Goal: Information Seeking & Learning: Learn about a topic

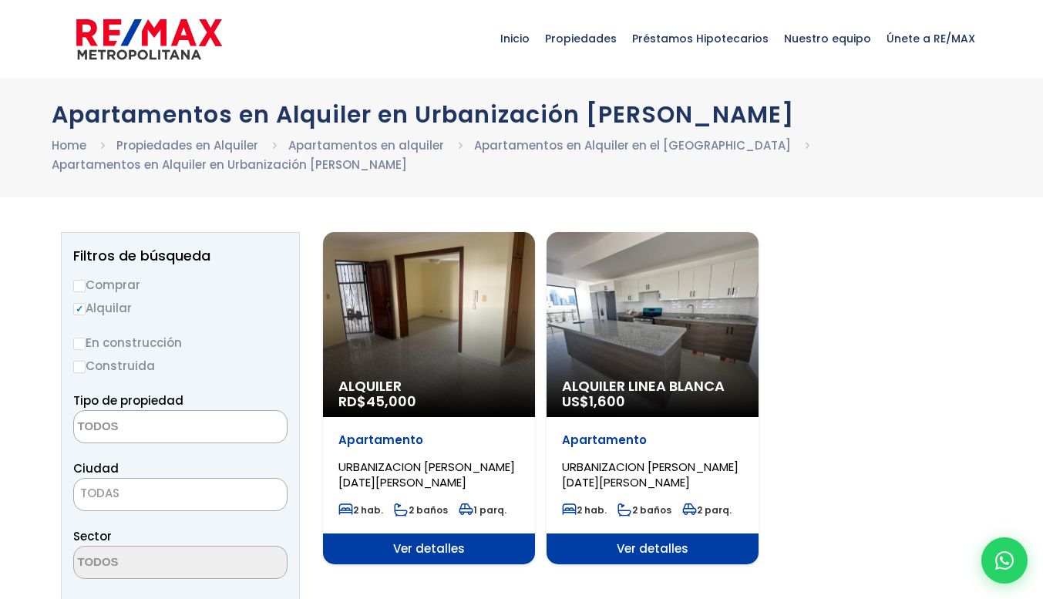
select select
click at [438, 301] on div "Alquiler RD$ 45,000" at bounding box center [429, 324] width 212 height 185
click at [409, 546] on span "Ver detalles" at bounding box center [429, 548] width 212 height 31
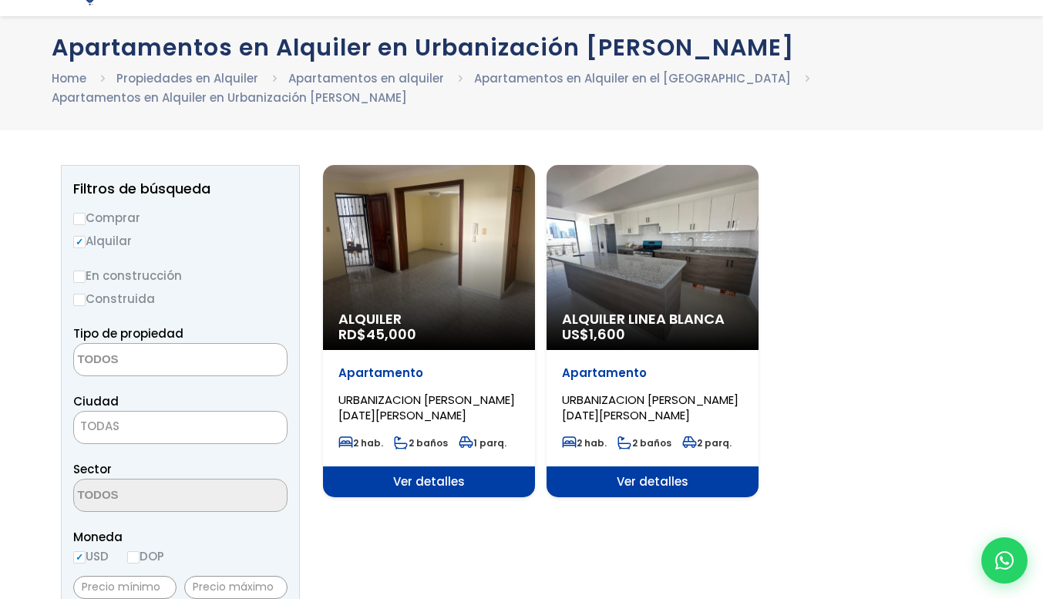
scroll to position [114, 0]
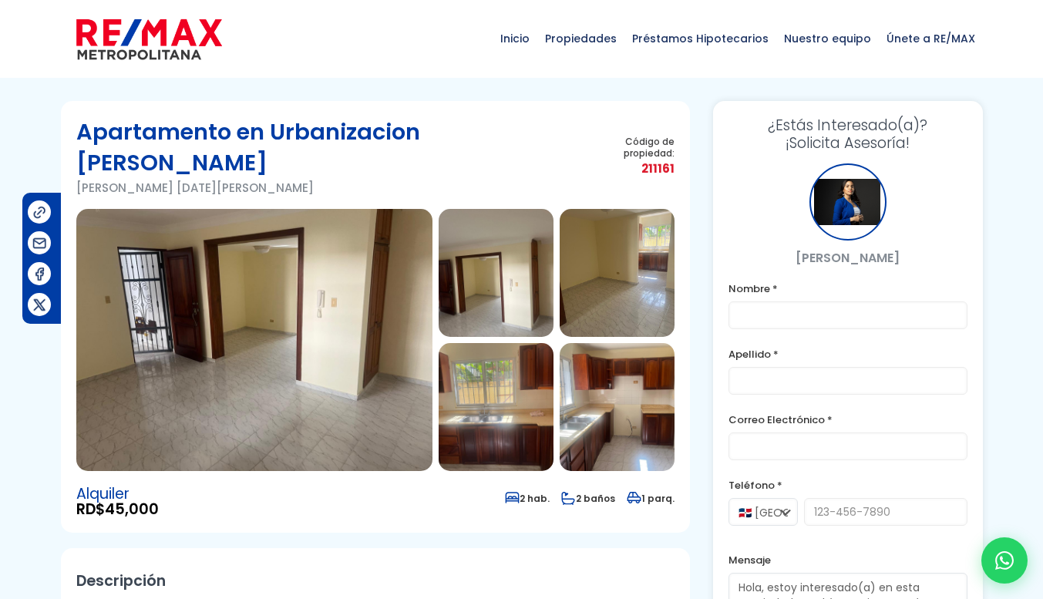
click at [287, 360] on img at bounding box center [254, 340] width 356 height 262
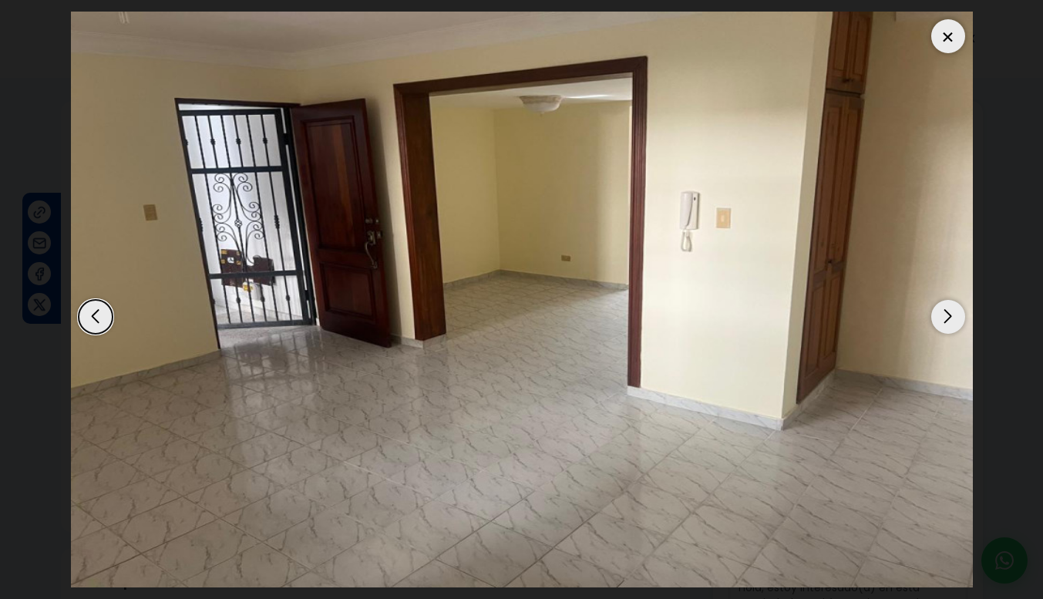
click at [957, 315] on div "Next slide" at bounding box center [948, 317] width 34 height 34
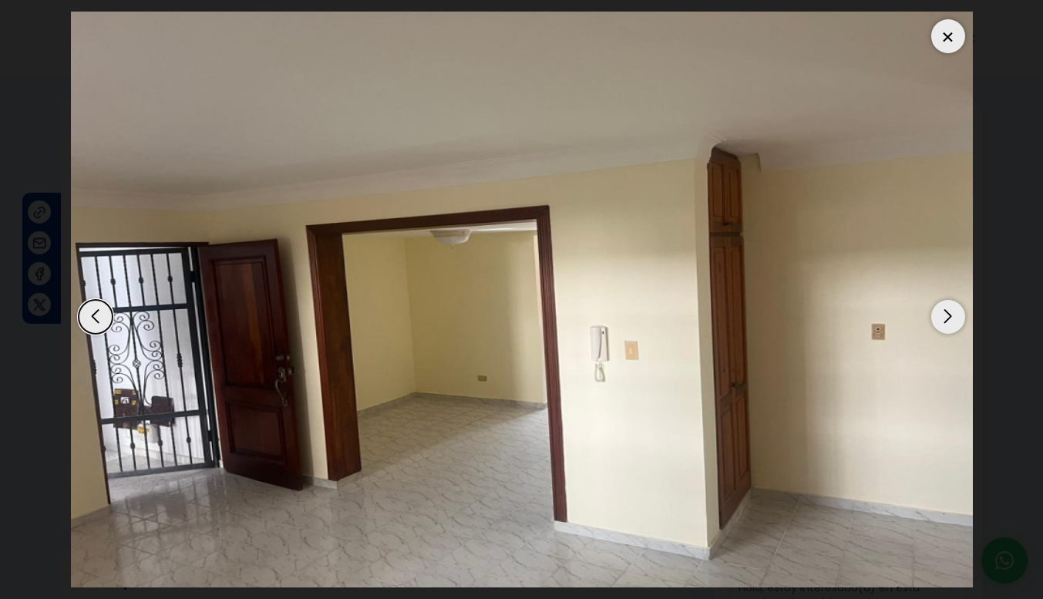
click at [957, 315] on div "Next slide" at bounding box center [948, 317] width 34 height 34
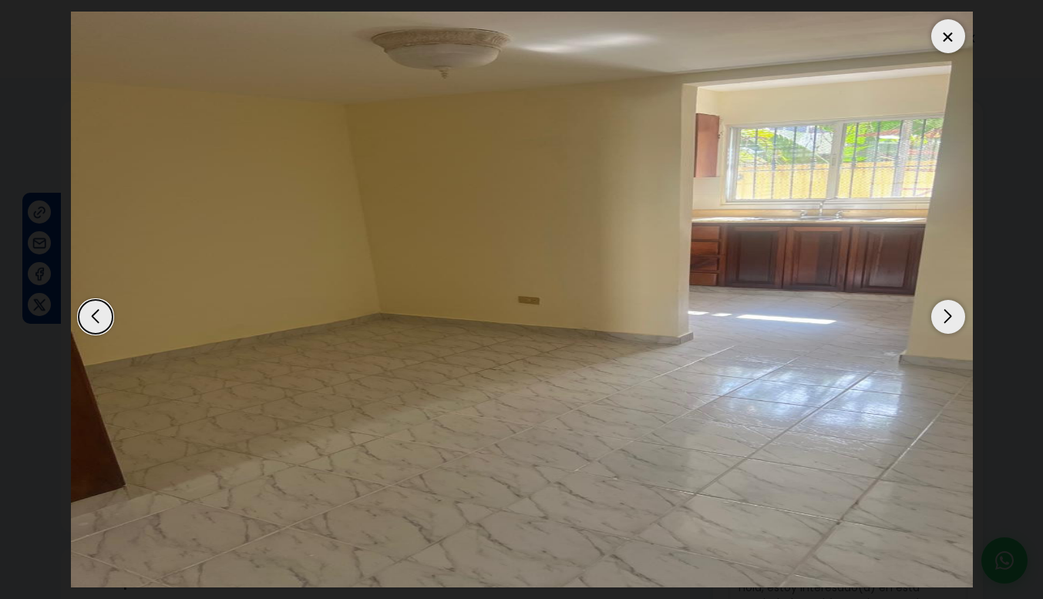
click at [957, 315] on div "Next slide" at bounding box center [948, 317] width 34 height 34
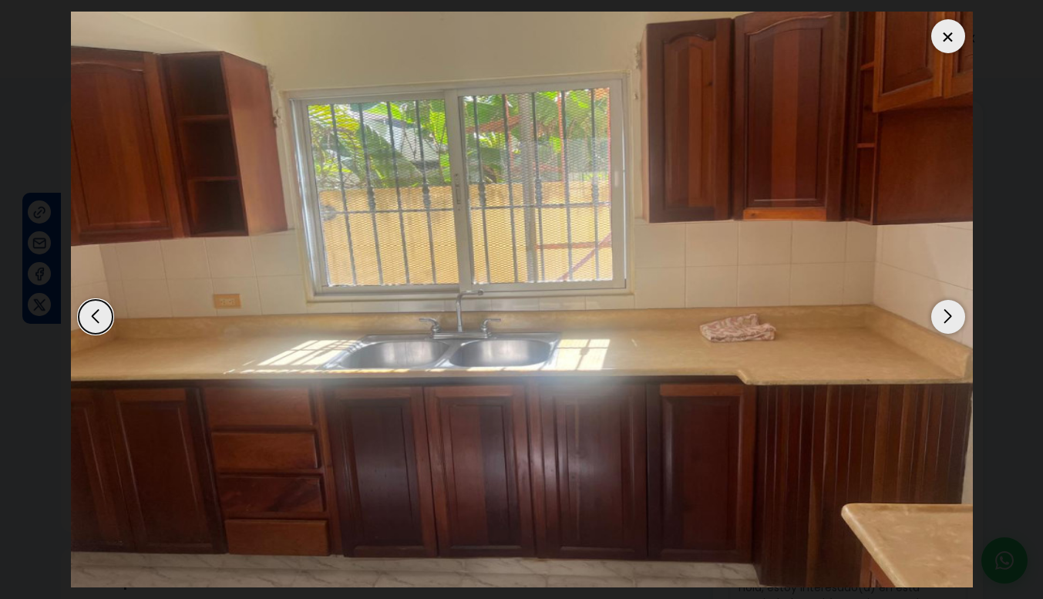
click at [957, 315] on div "Next slide" at bounding box center [948, 317] width 34 height 34
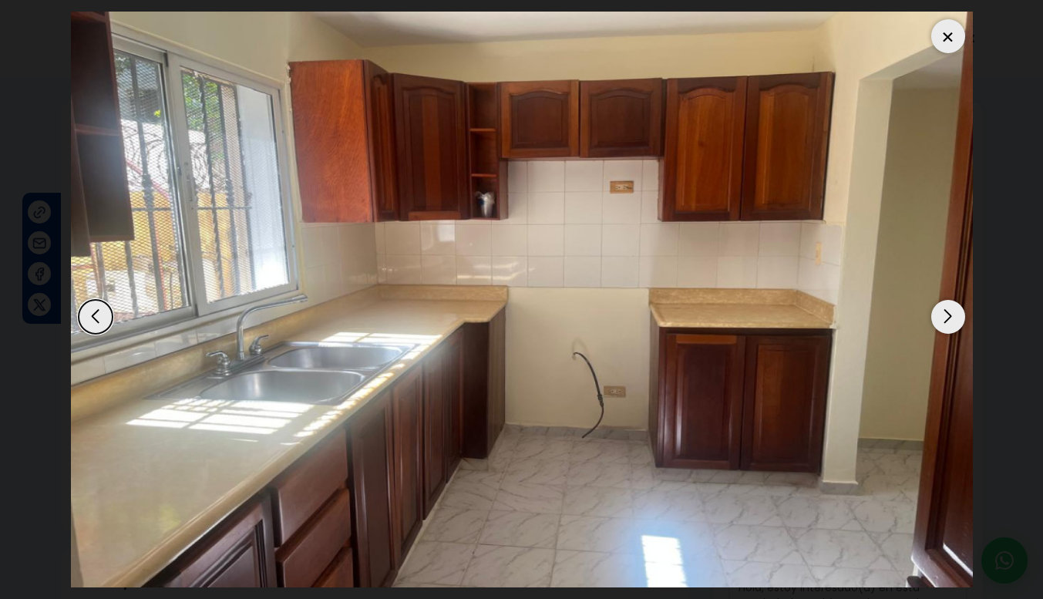
click at [957, 315] on div "Next slide" at bounding box center [948, 317] width 34 height 34
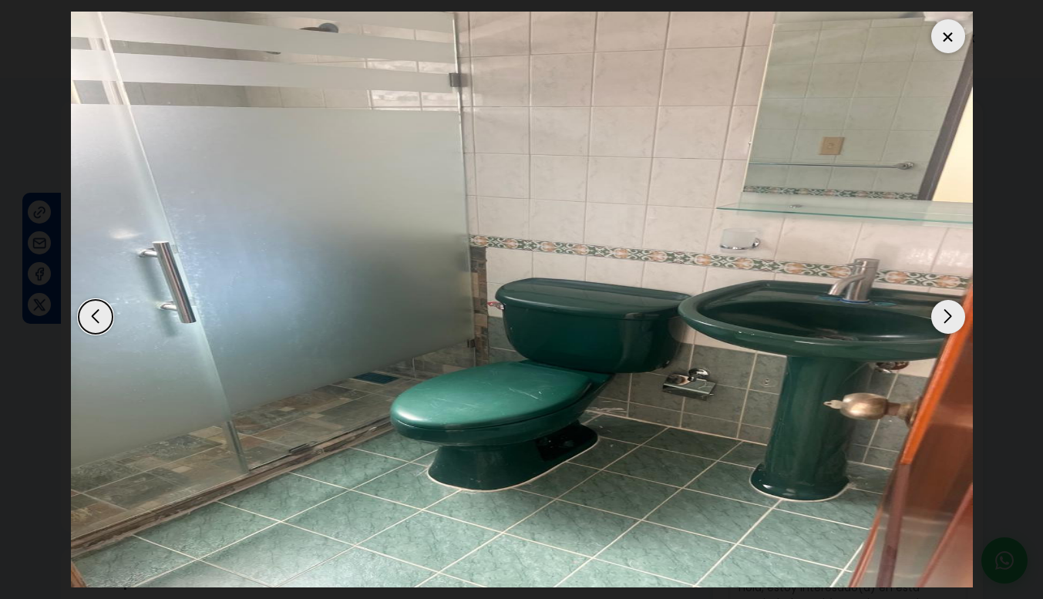
click at [957, 315] on div "Next slide" at bounding box center [948, 317] width 34 height 34
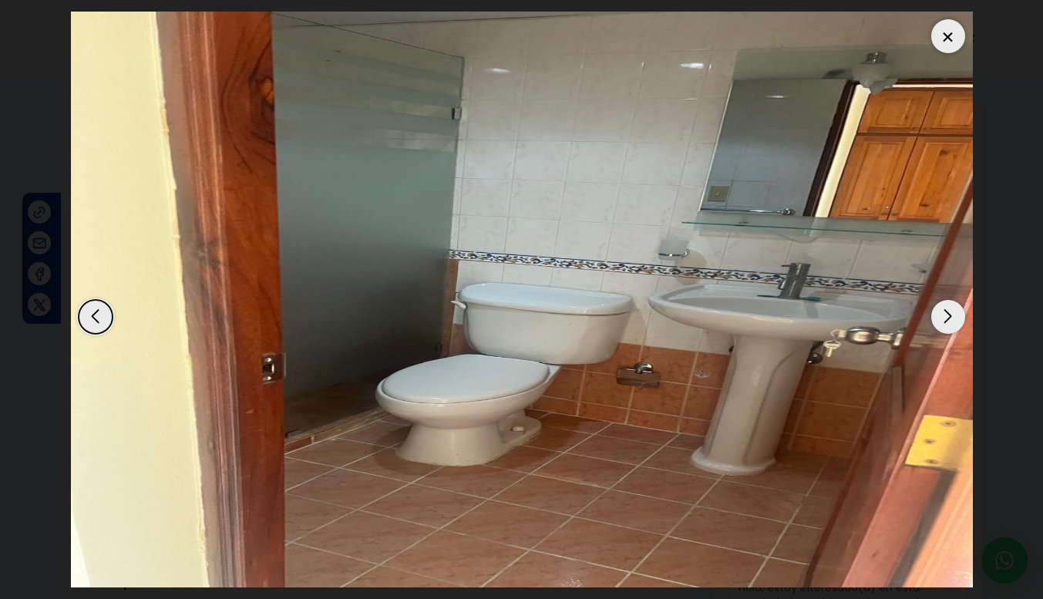
click at [957, 315] on div "Next slide" at bounding box center [948, 317] width 34 height 34
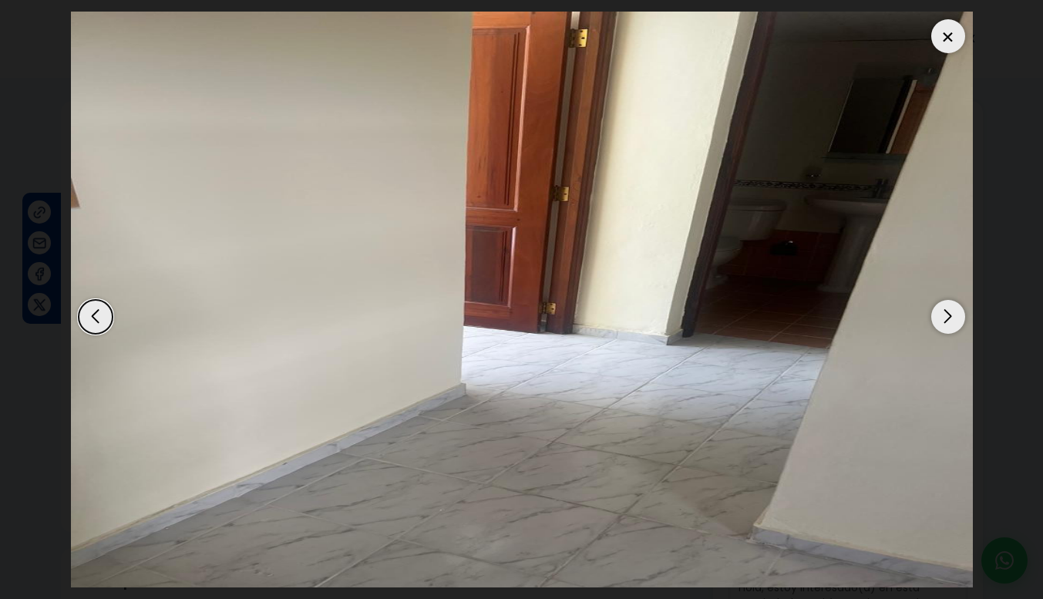
click at [957, 315] on div "Next slide" at bounding box center [948, 317] width 34 height 34
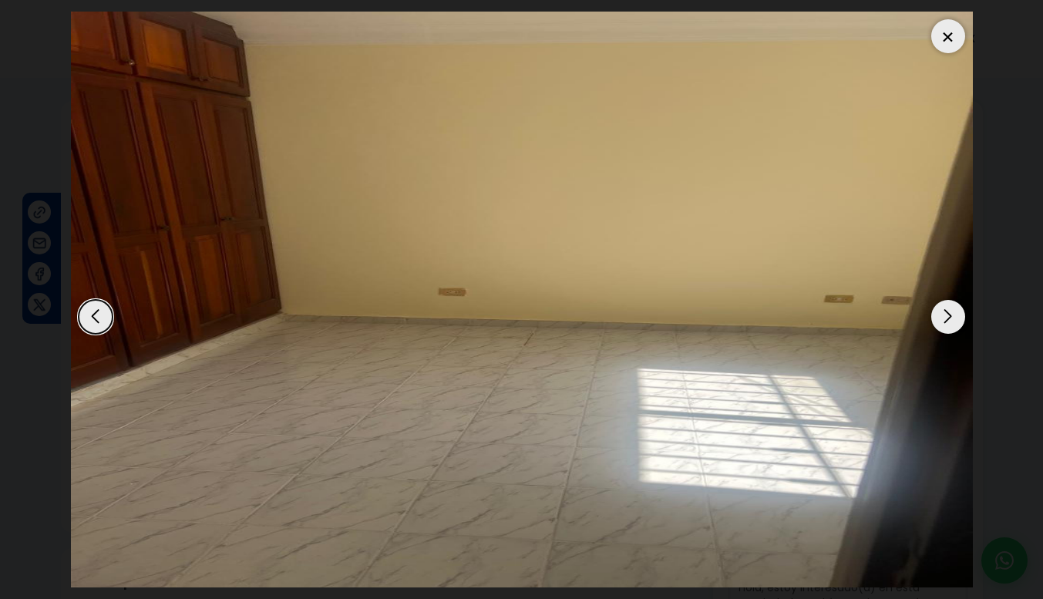
click at [957, 315] on div "Next slide" at bounding box center [948, 317] width 34 height 34
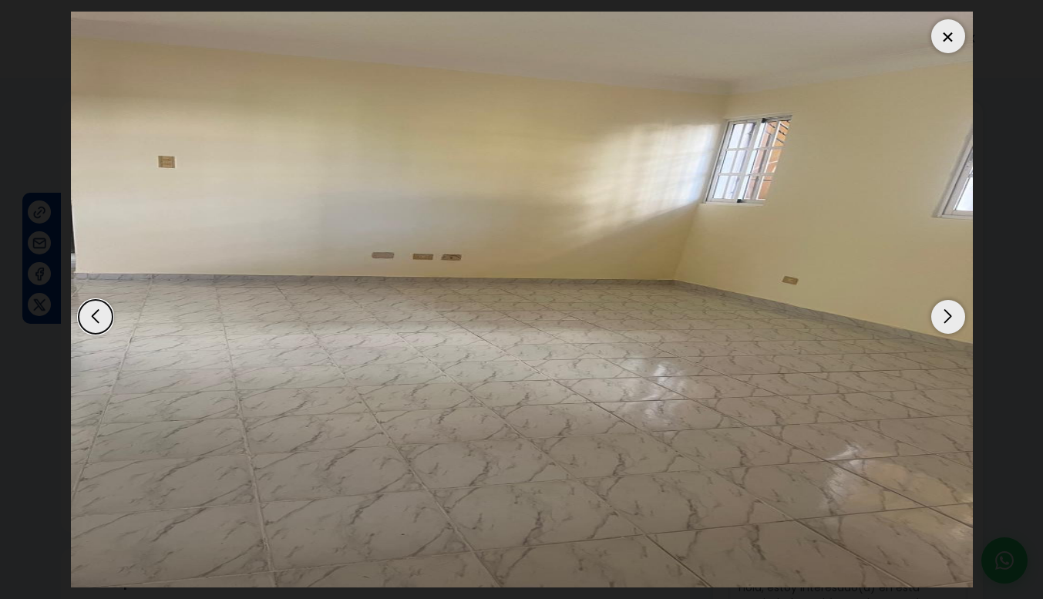
click at [941, 35] on div at bounding box center [948, 36] width 34 height 34
